Goal: Navigation & Orientation: Find specific page/section

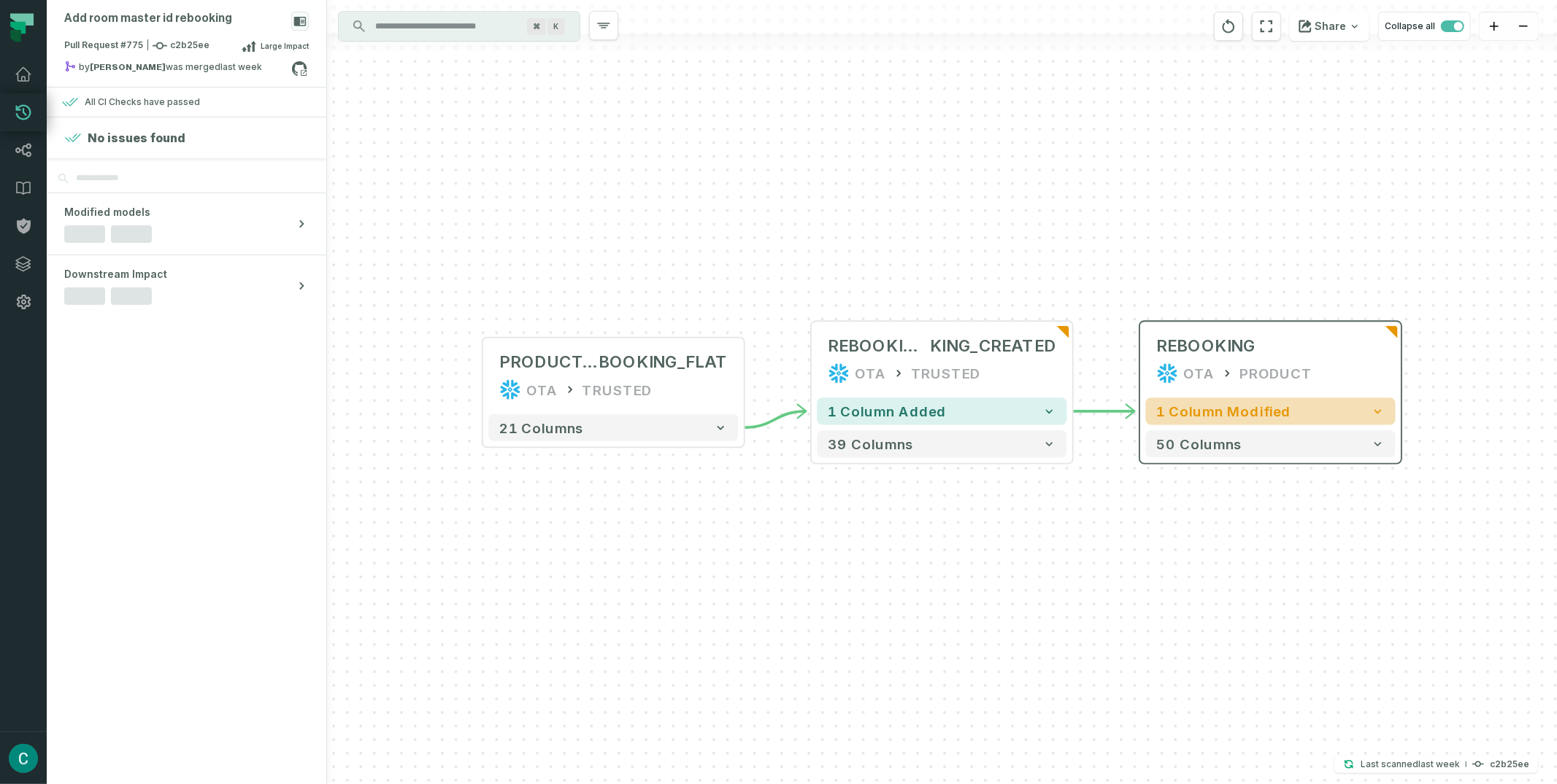
click at [1248, 408] on span "1 column modified" at bounding box center [1223, 411] width 134 height 16
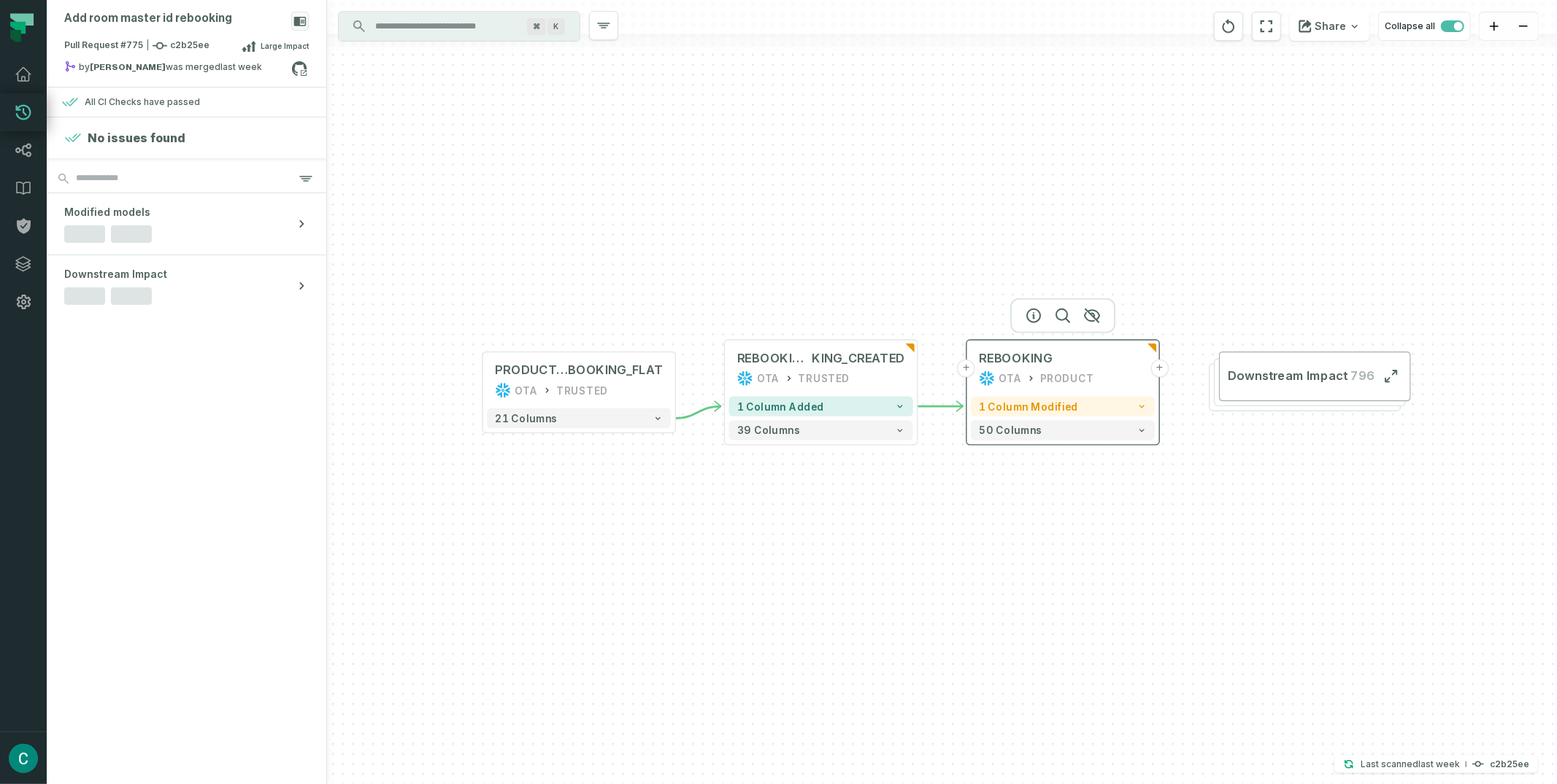
click at [1157, 373] on button "+" at bounding box center [1160, 369] width 19 height 19
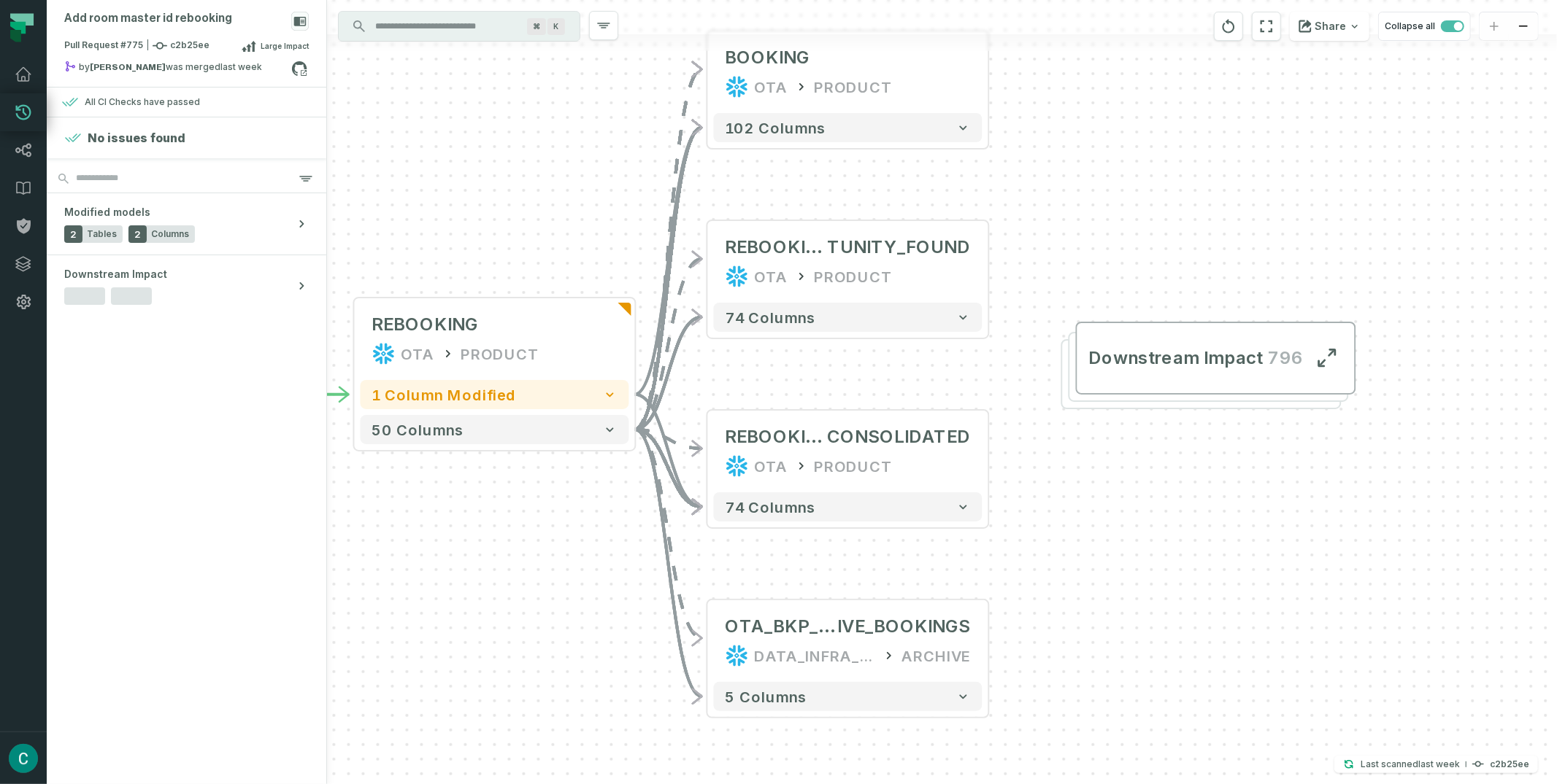
drag, startPoint x: 1164, startPoint y: 324, endPoint x: 1070, endPoint y: 237, distance: 128.1
click at [1070, 237] on div "+ BOOKING OTA PRODUCT + 102 columns + REBOOKING_OPPOR TUNITY_FOUND OTA PRODUCT …" at bounding box center [942, 392] width 1230 height 784
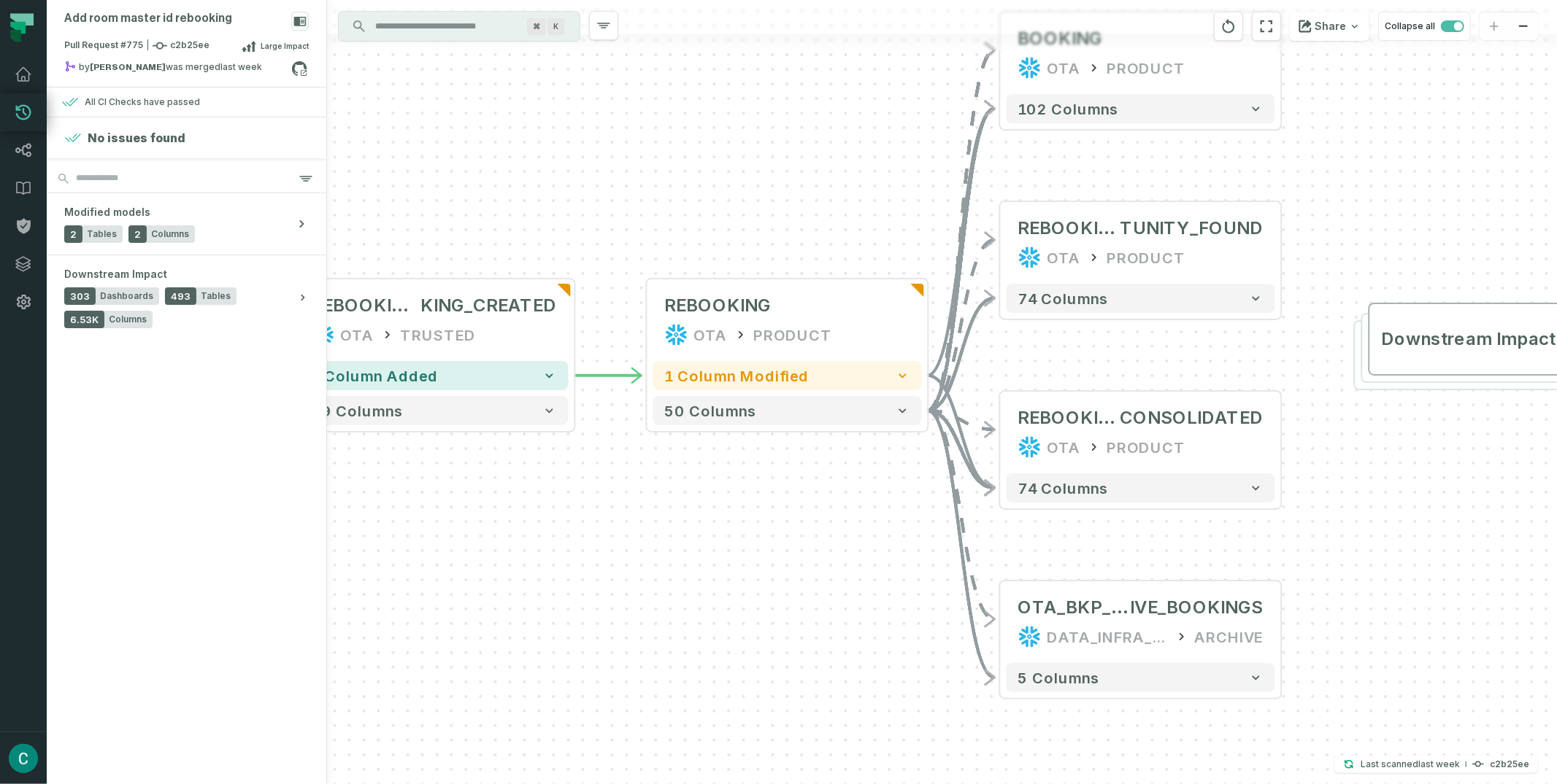
drag, startPoint x: 580, startPoint y: 231, endPoint x: 873, endPoint y: 211, distance: 293.7
click at [873, 211] on div "+ BOOKING OTA PRODUCT + 102 columns + REBOOKING_OPPOR TUNITY_FOUND OTA PRODUCT …" at bounding box center [942, 392] width 1230 height 784
click at [926, 321] on button "-" at bounding box center [928, 320] width 26 height 26
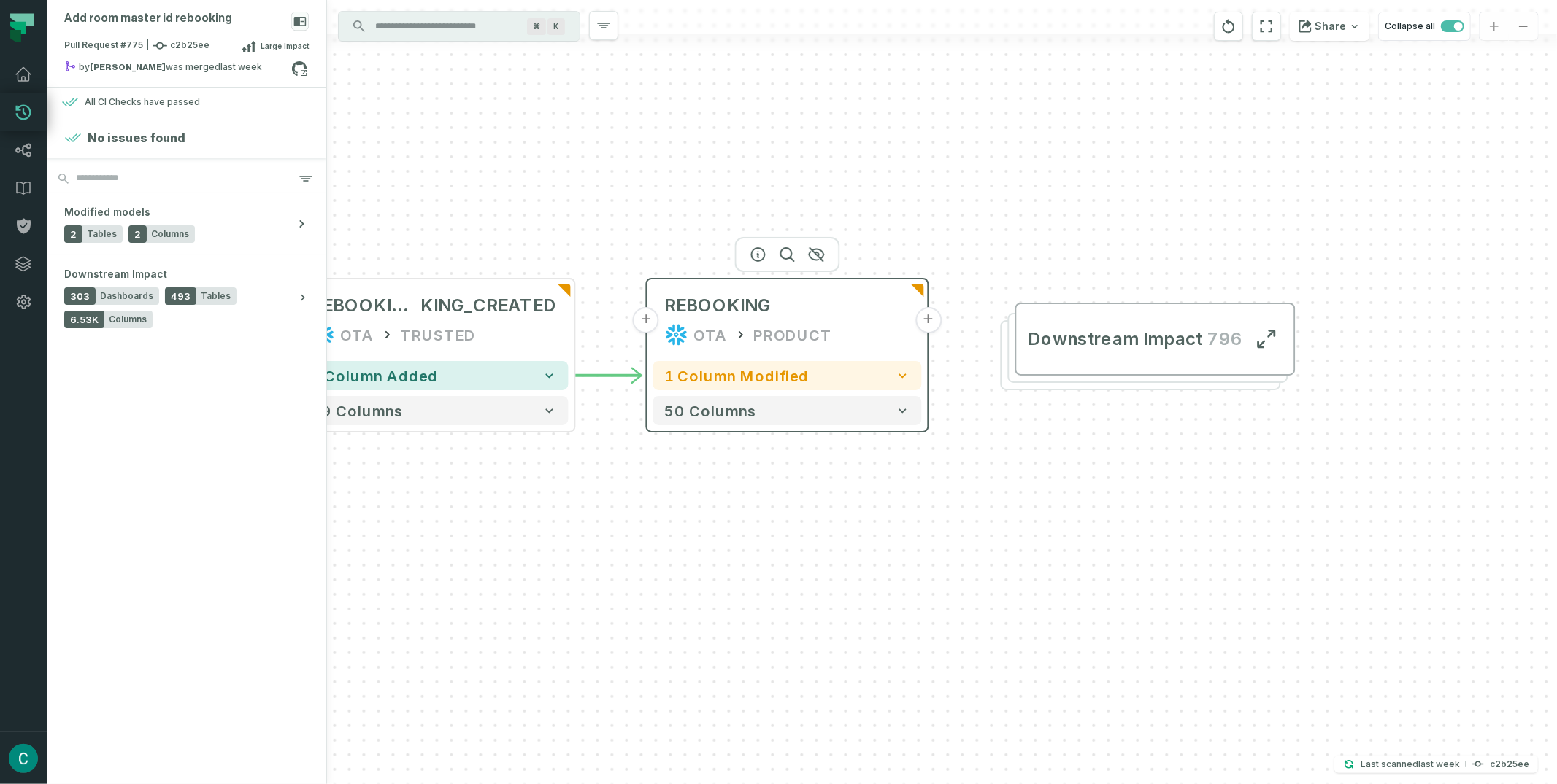
click at [926, 321] on button "+" at bounding box center [928, 320] width 26 height 26
click at [927, 324] on button "+" at bounding box center [929, 320] width 26 height 26
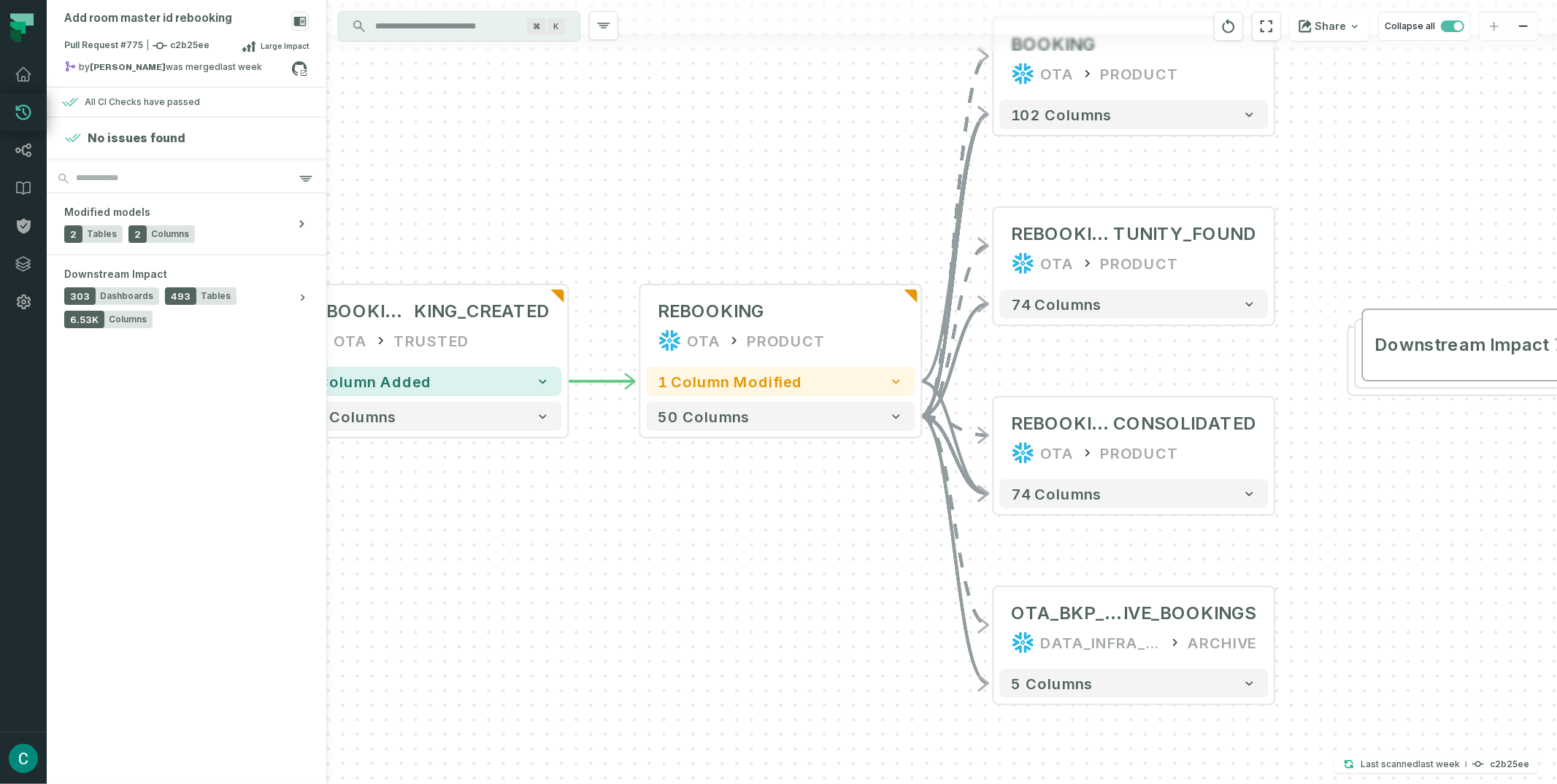
drag, startPoint x: 553, startPoint y: 291, endPoint x: 637, endPoint y: 184, distance: 136.0
click at [637, 184] on div "+ BOOKING OTA PRODUCT + 102 columns + REBOOKING_OPPOR TUNITY_FOUND OTA PRODUCT …" at bounding box center [942, 392] width 1230 height 784
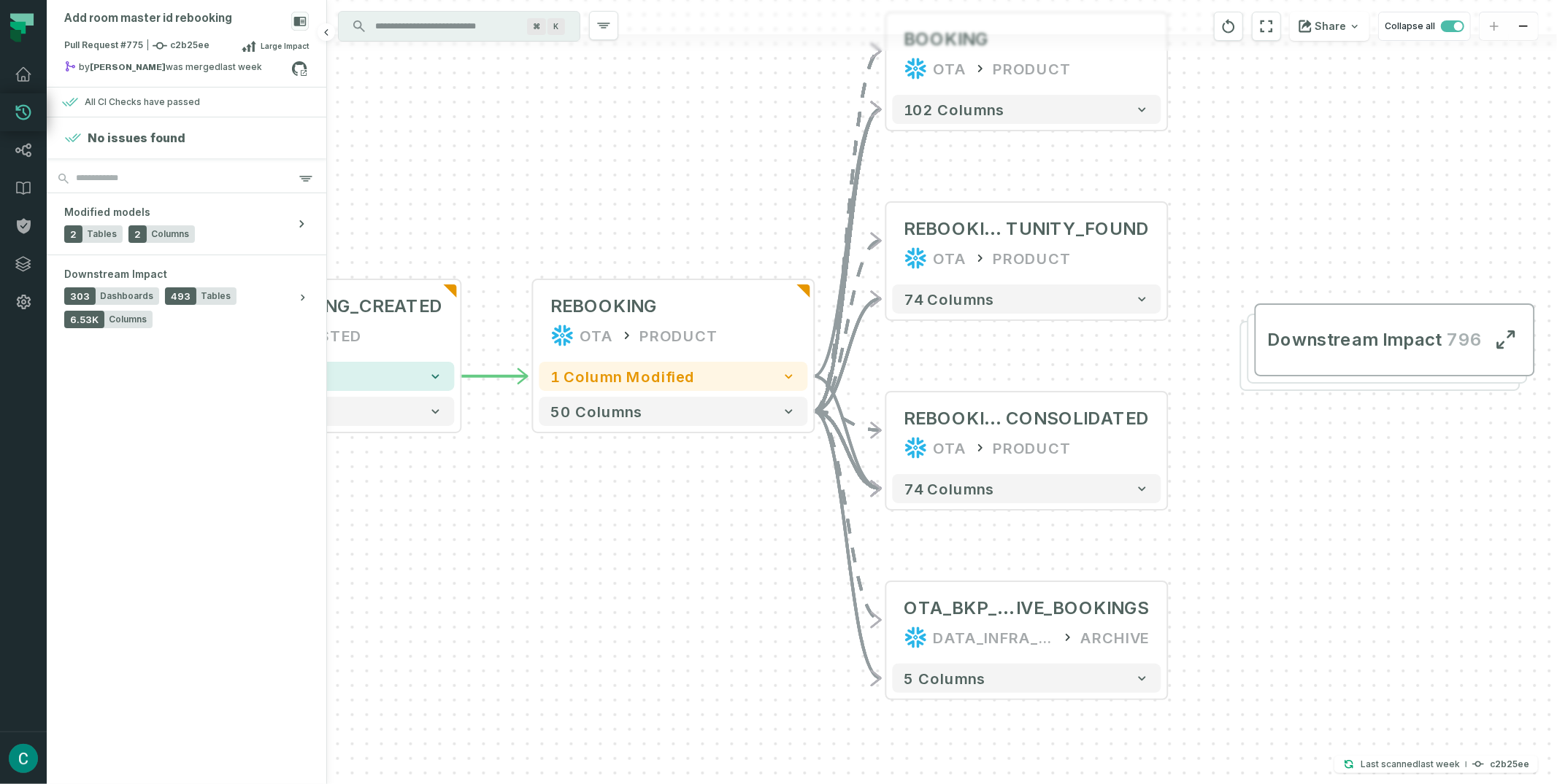
click at [131, 97] on div "All CI Checks have passed" at bounding box center [142, 102] width 115 height 12
click at [216, 109] on div "All CI Checks have passed" at bounding box center [187, 102] width 250 height 18
click at [193, 96] on div "All CI Checks have passed" at bounding box center [142, 102] width 115 height 12
click at [30, 108] on icon at bounding box center [23, 112] width 18 height 18
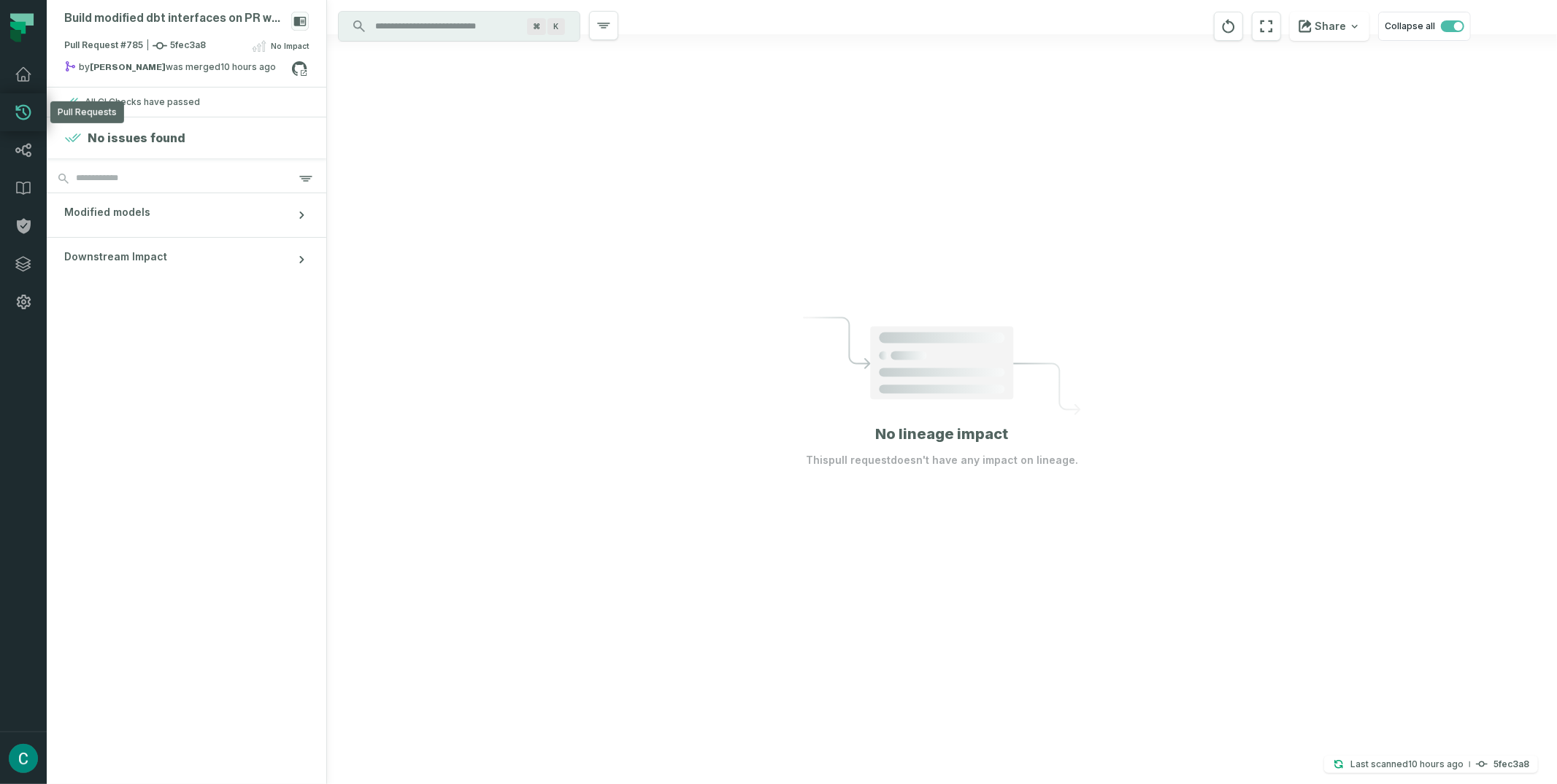
click at [20, 108] on icon at bounding box center [23, 112] width 18 height 18
click at [324, 30] on icon "button" at bounding box center [326, 32] width 8 height 8
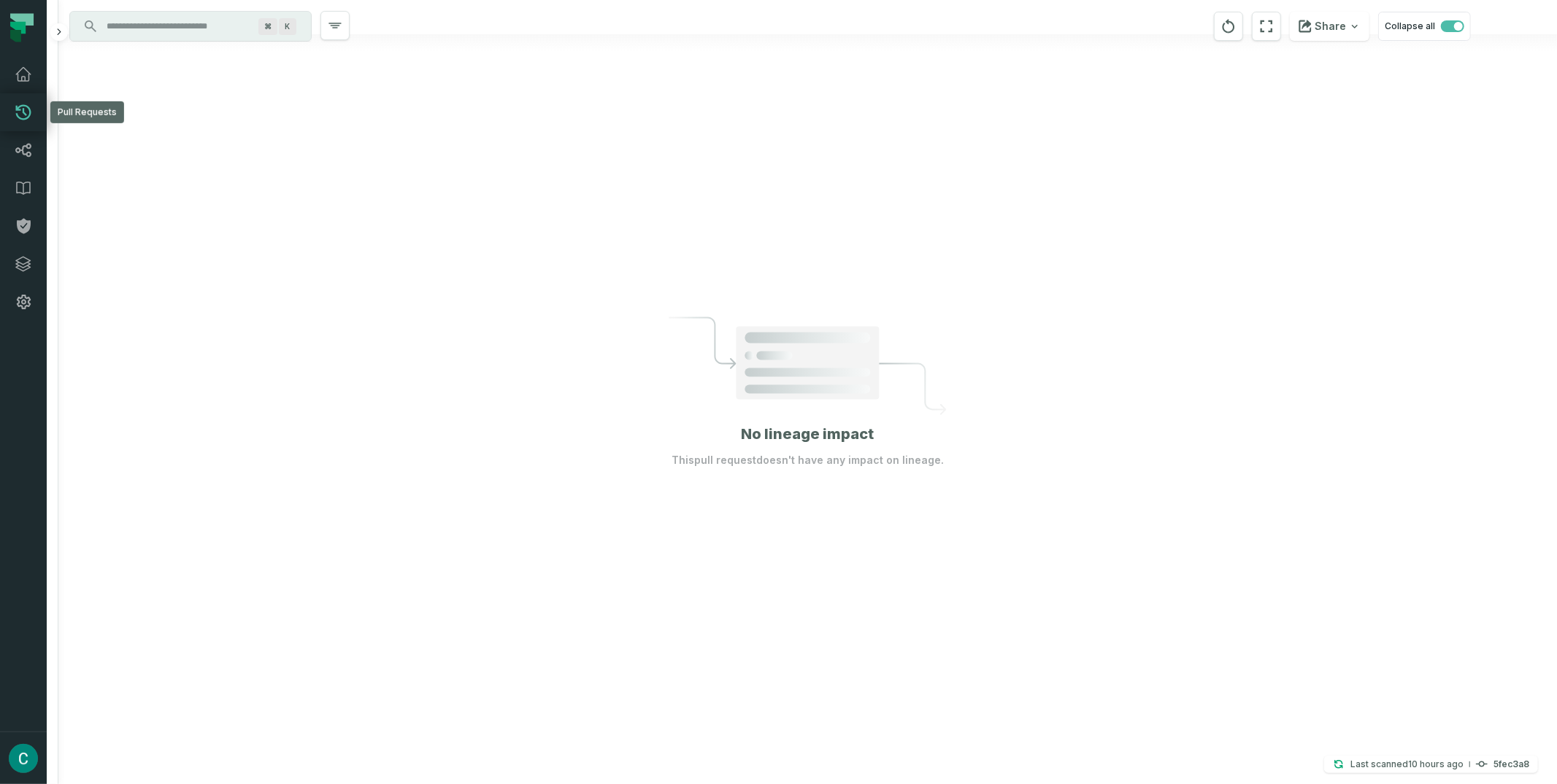
click at [19, 119] on icon at bounding box center [23, 112] width 18 height 18
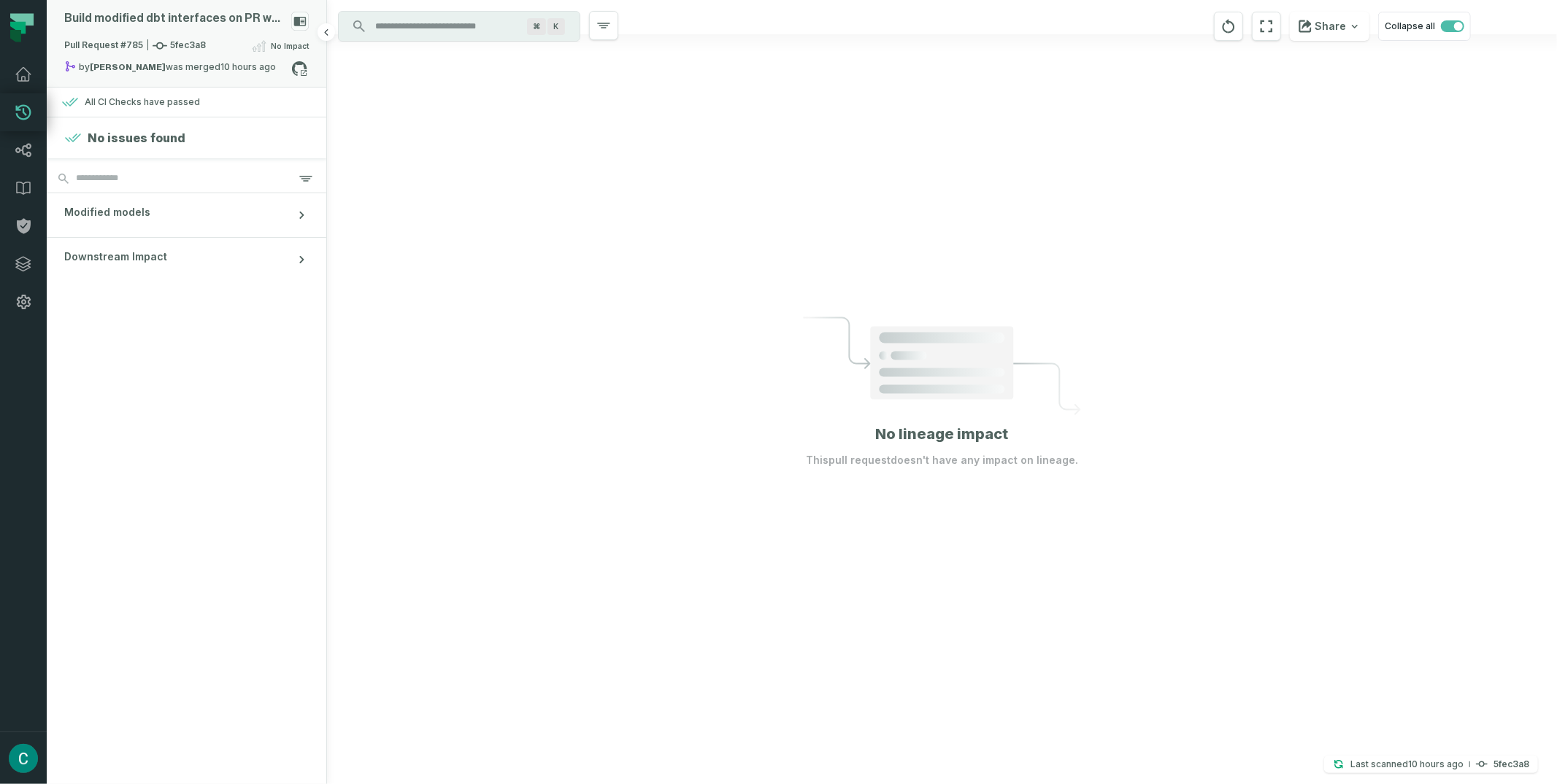
click at [296, 20] on icon at bounding box center [300, 21] width 13 height 9
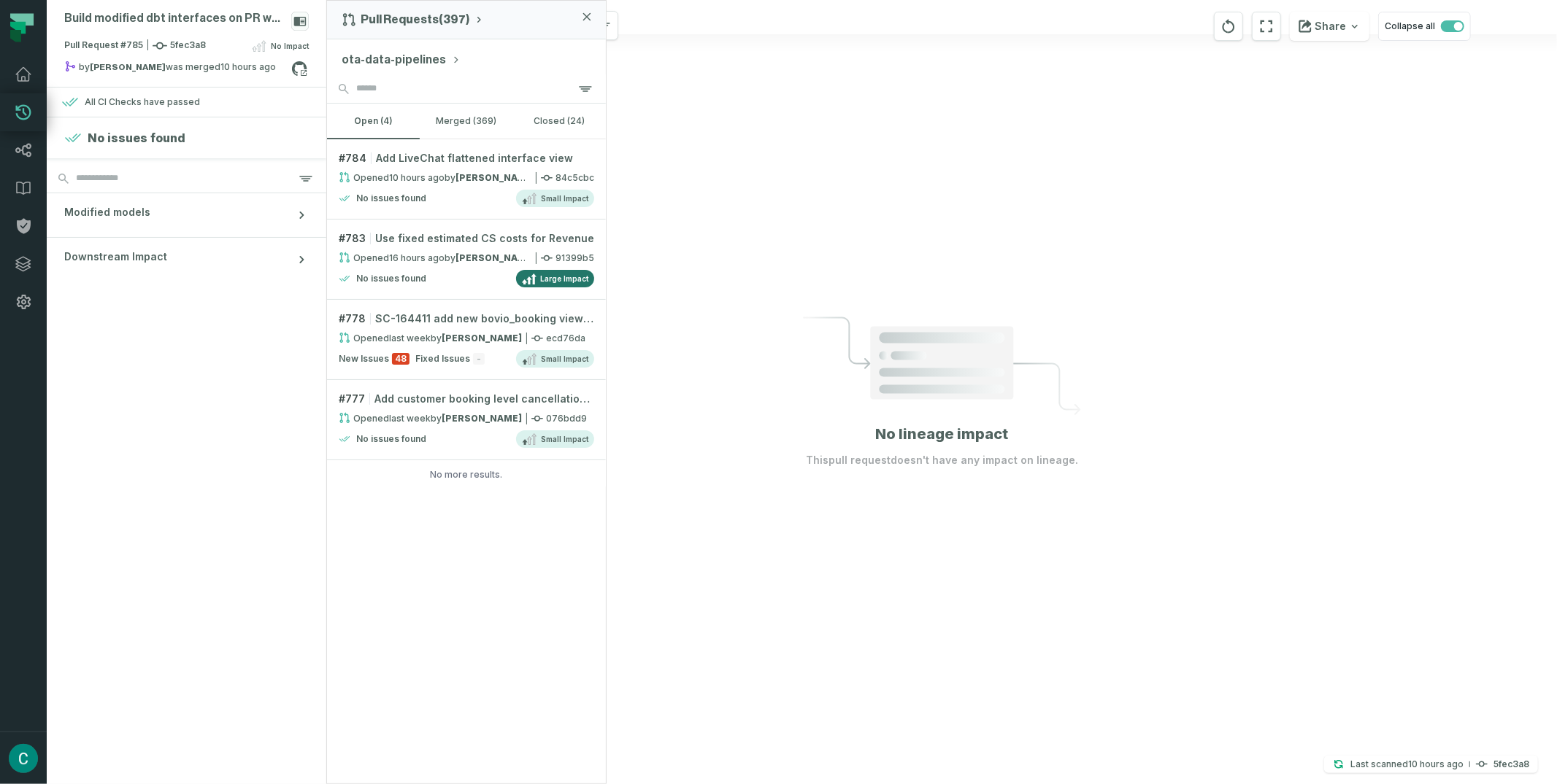
click at [423, 61] on button "ota-data-pipelines" at bounding box center [401, 59] width 119 height 18
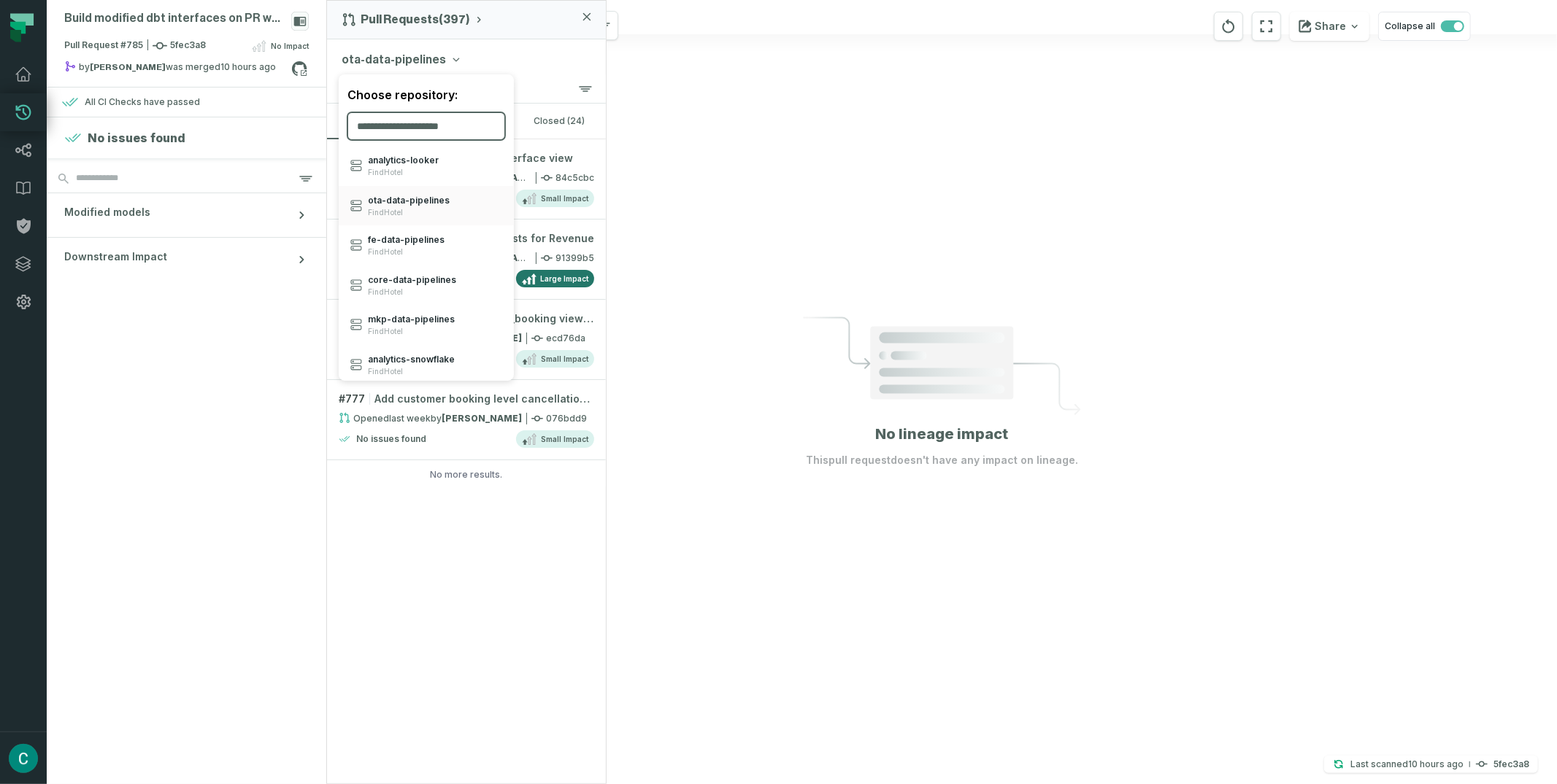
click at [419, 120] on input "search" at bounding box center [426, 126] width 158 height 28
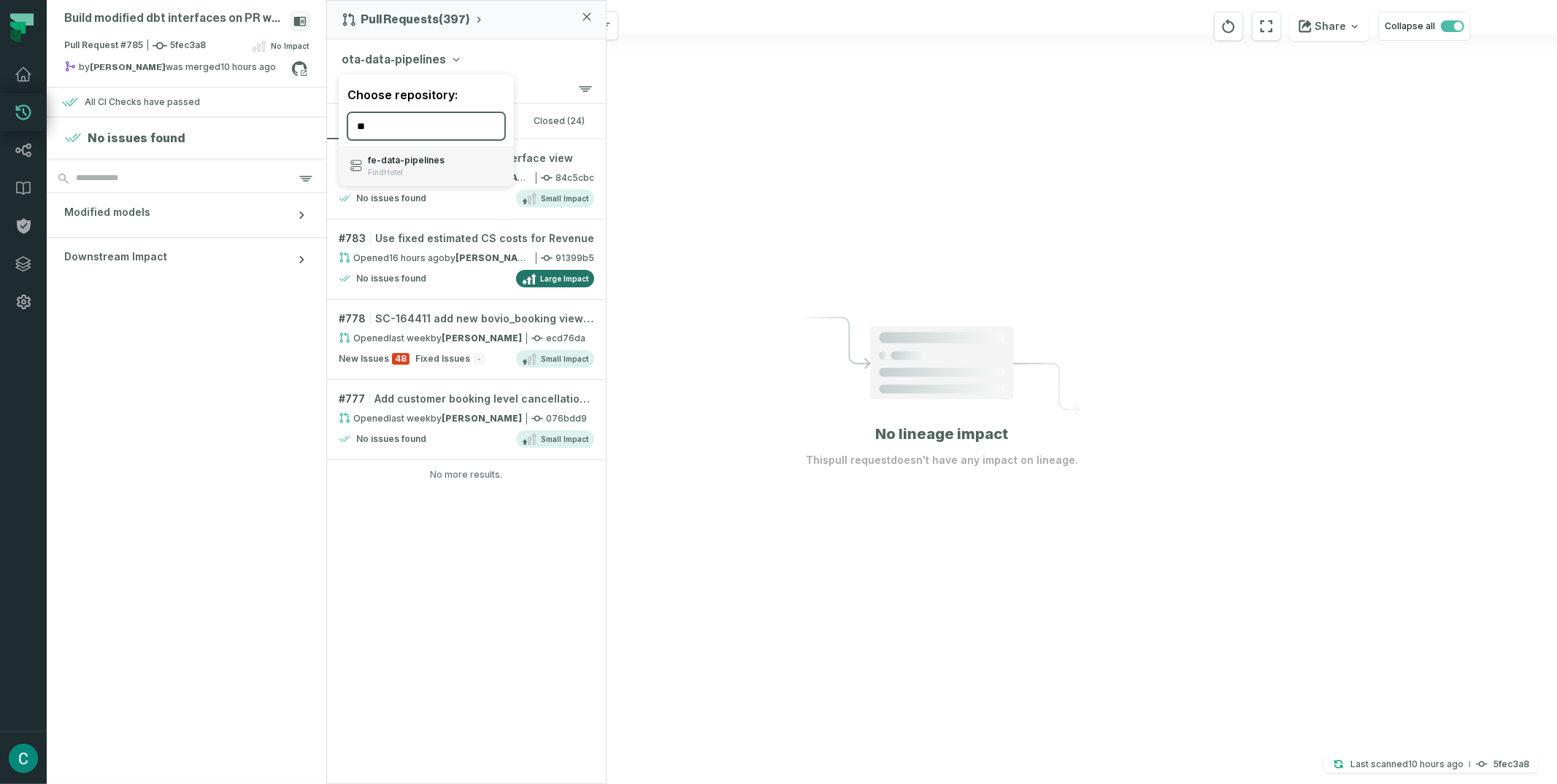
type input "**"
click at [401, 156] on span "fe- data- pipelines" at bounding box center [406, 161] width 77 height 12
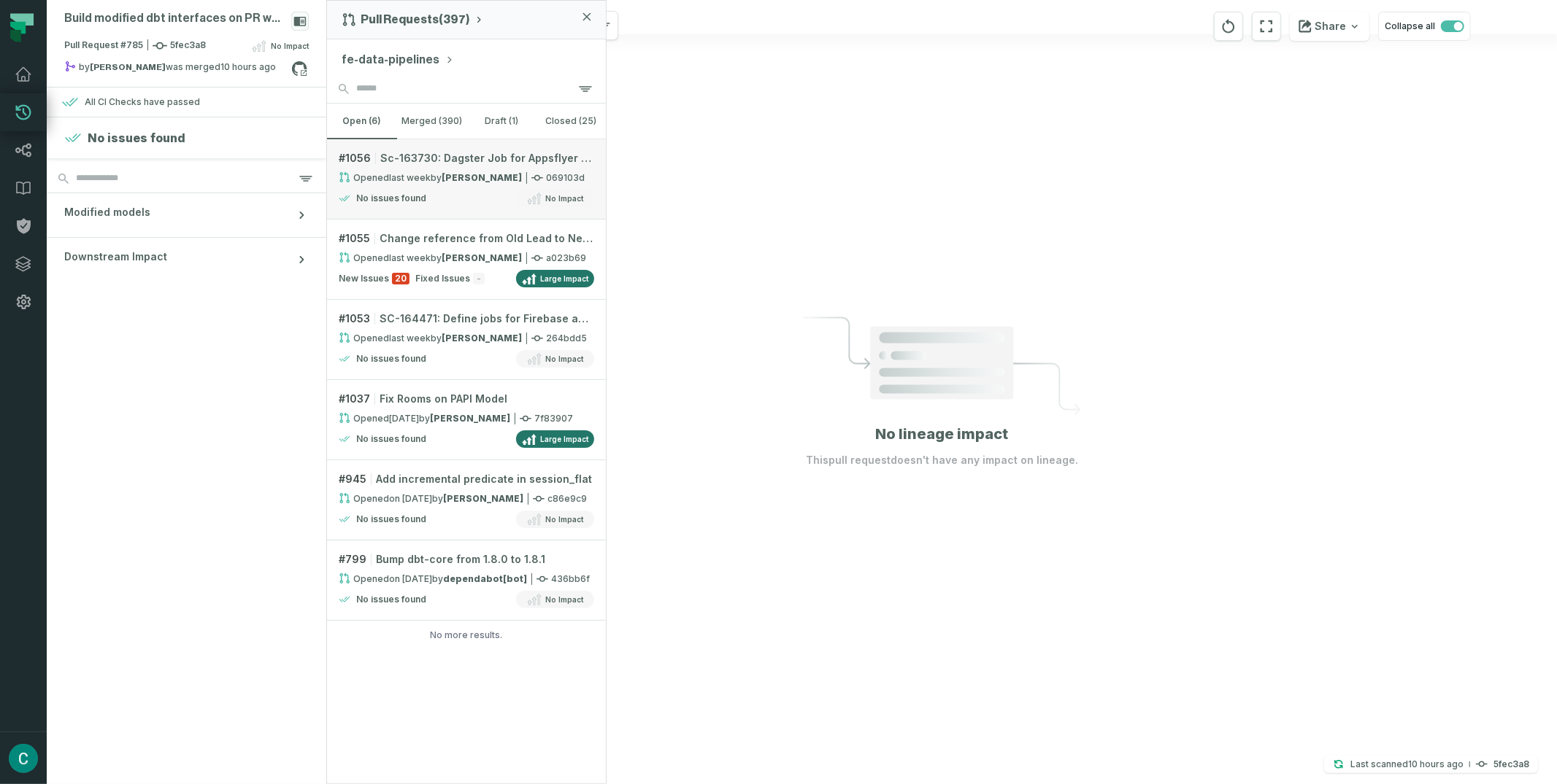
click at [431, 159] on span "Sc-163730: Dagster Job for Appsflyer [DEMOGRAPHIC_DATA]" at bounding box center [487, 158] width 214 height 14
